Goal: Find specific page/section: Find specific page/section

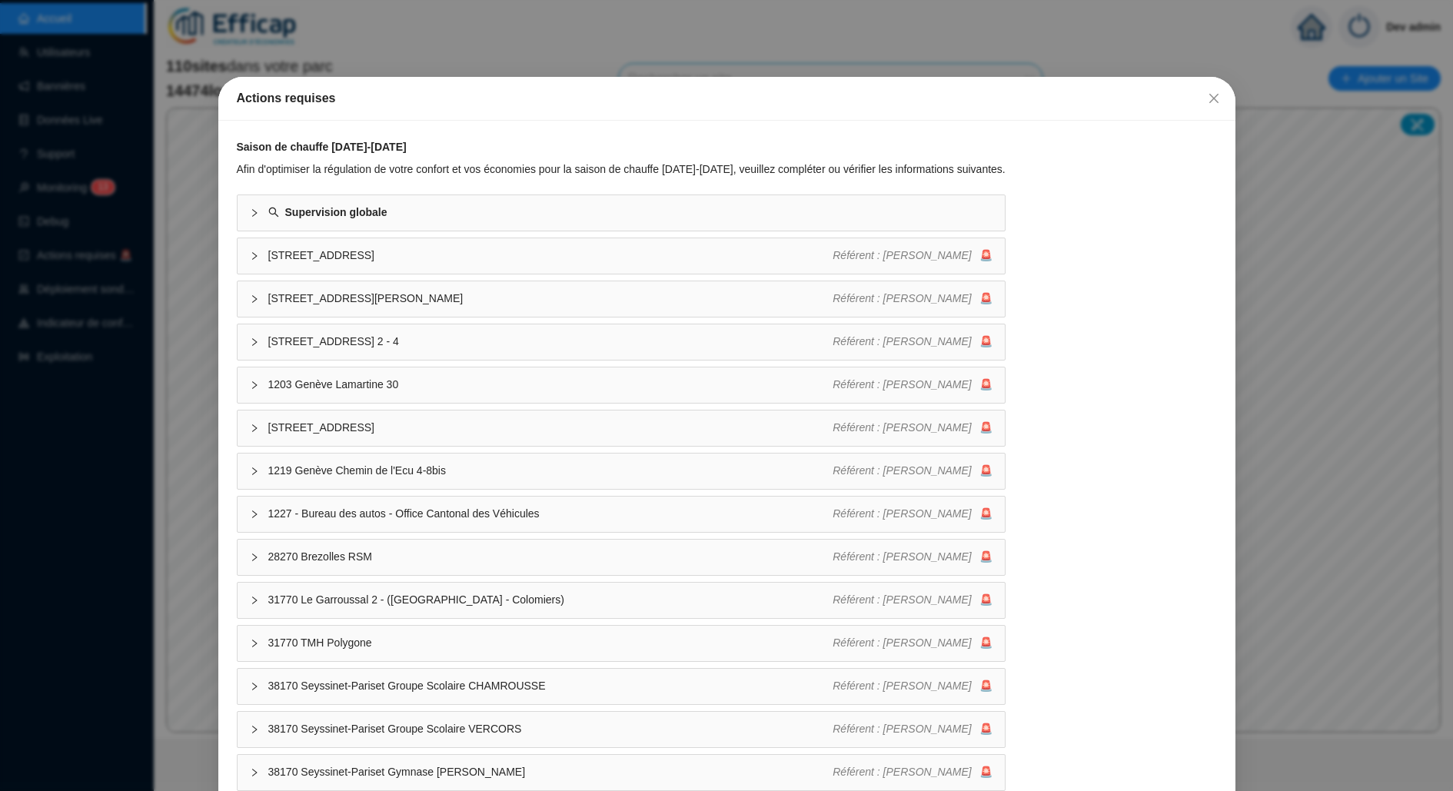
click at [92, 364] on div "Actions requises Saison de chauffe [DATE]-[DATE] Afin d'optimiser la régulation…" at bounding box center [726, 395] width 1453 height 791
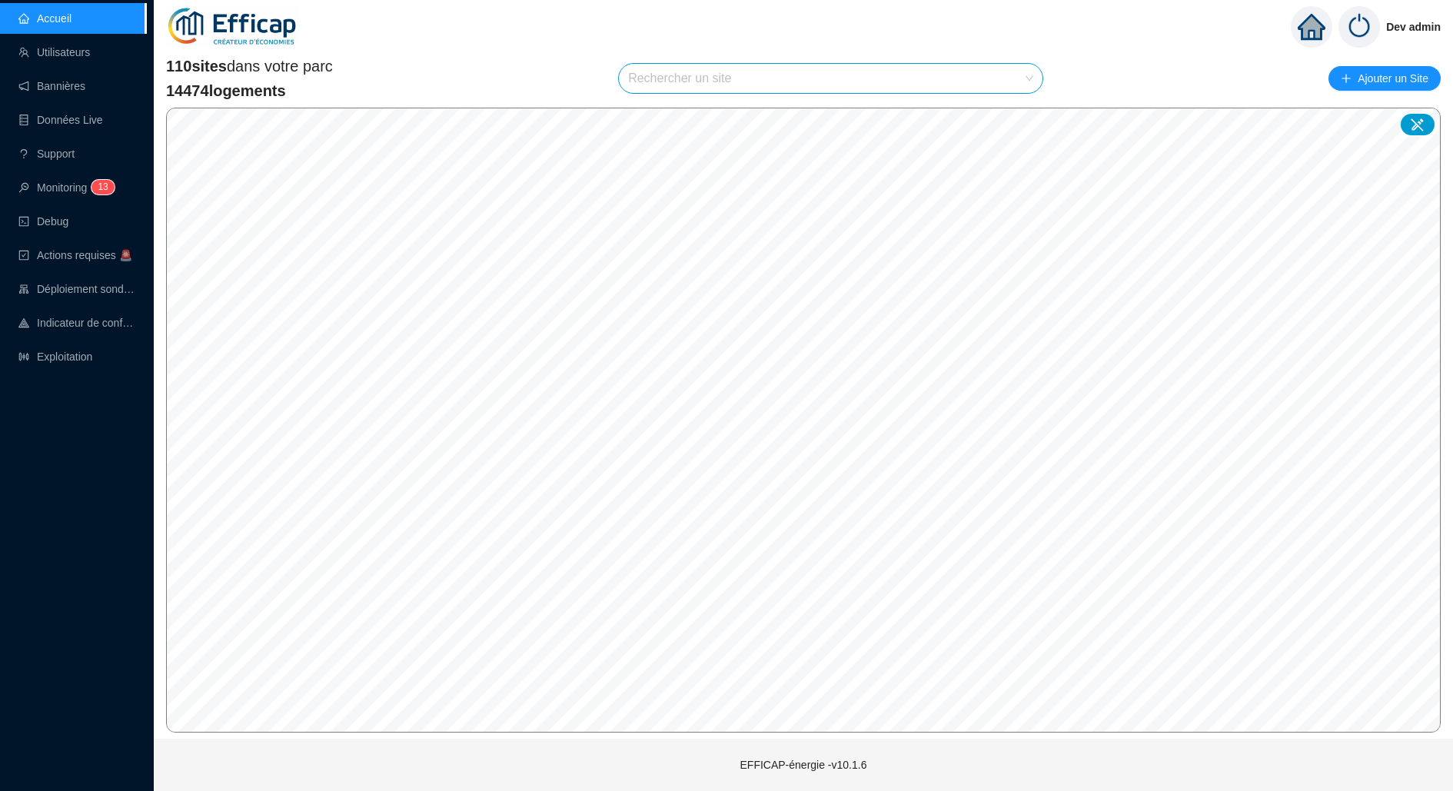
click at [817, 80] on input "search" at bounding box center [823, 78] width 391 height 29
type input "stock"
click at [1019, 116] on div at bounding box center [1013, 115] width 35 height 23
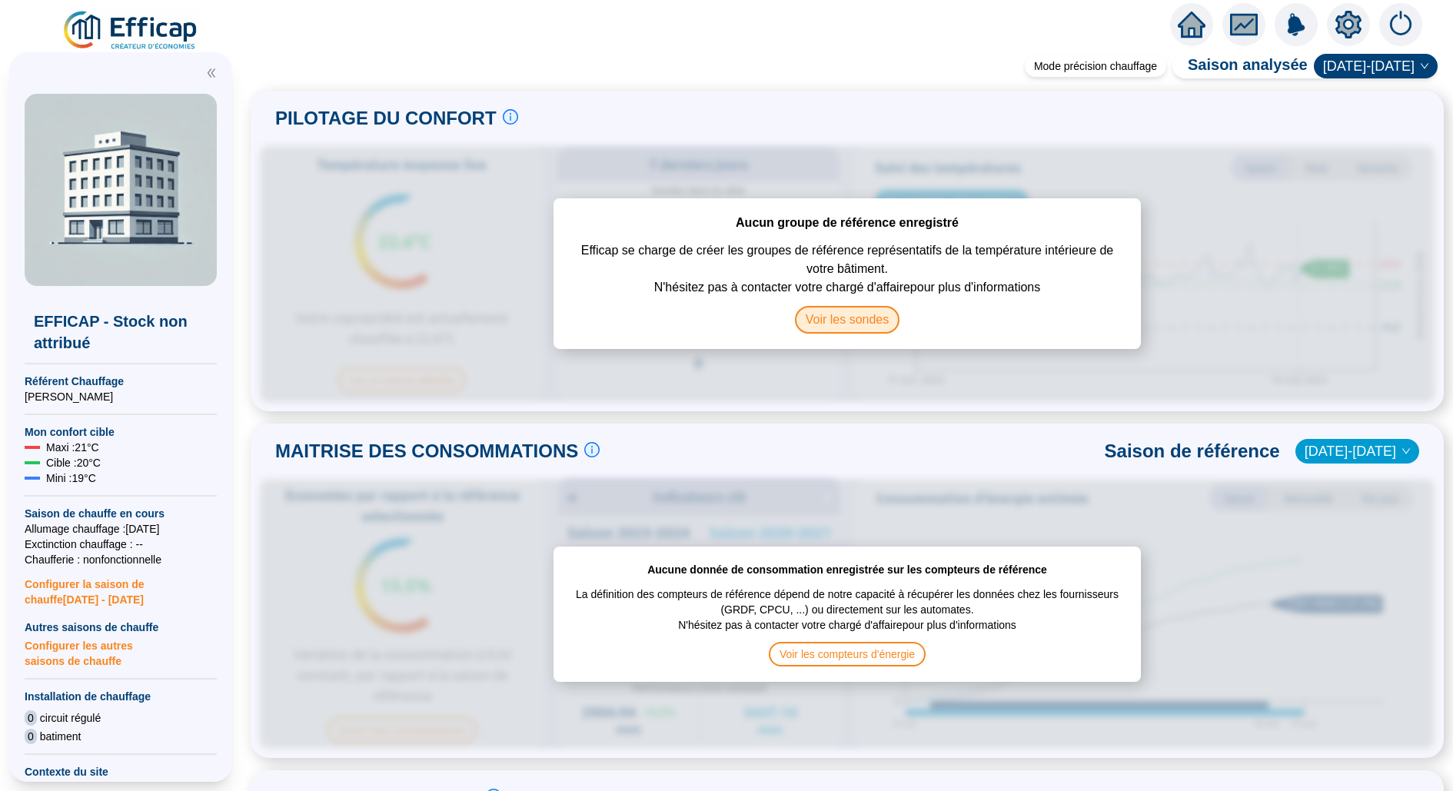
click at [853, 315] on span "Voir les sondes" at bounding box center [847, 320] width 105 height 28
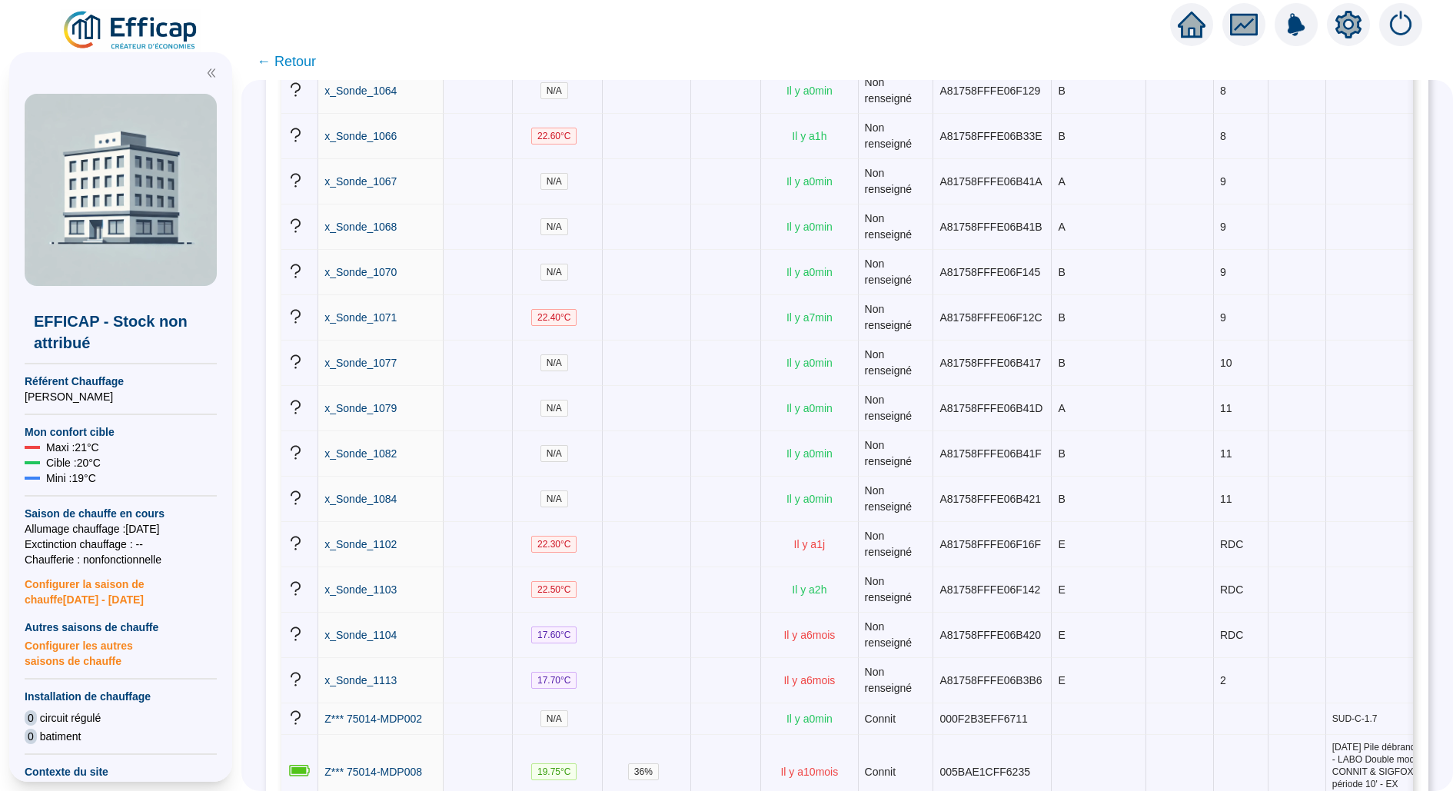
scroll to position [10276, 0]
